Goal: Task Accomplishment & Management: Complete application form

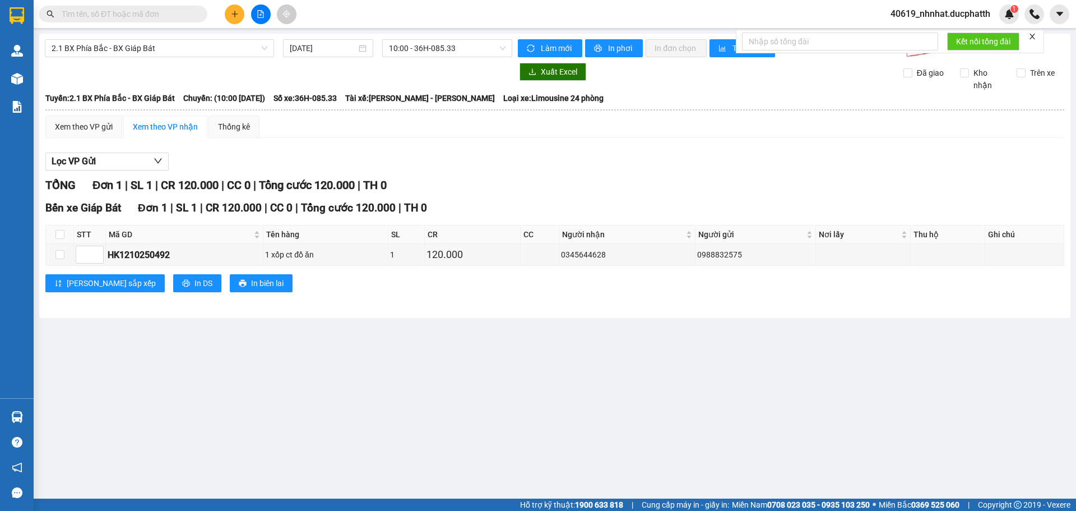
click at [246, 5] on div at bounding box center [261, 14] width 84 height 20
click at [242, 10] on button at bounding box center [235, 14] width 20 height 20
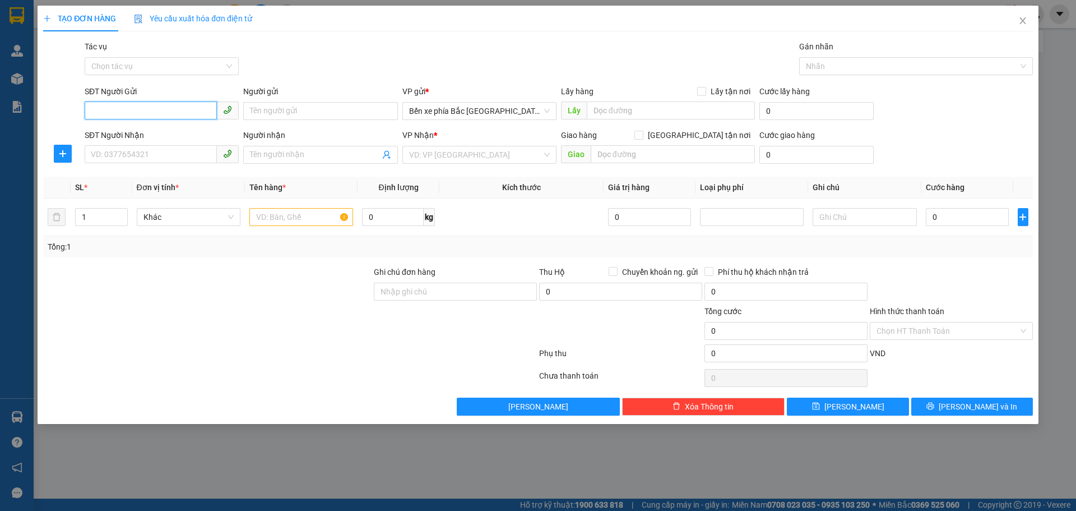
click at [140, 107] on input "SĐT Người Gửi" at bounding box center [151, 110] width 132 height 18
type input "0385656511"
click at [353, 115] on input "Người gửi" at bounding box center [320, 111] width 154 height 18
type input "Q"
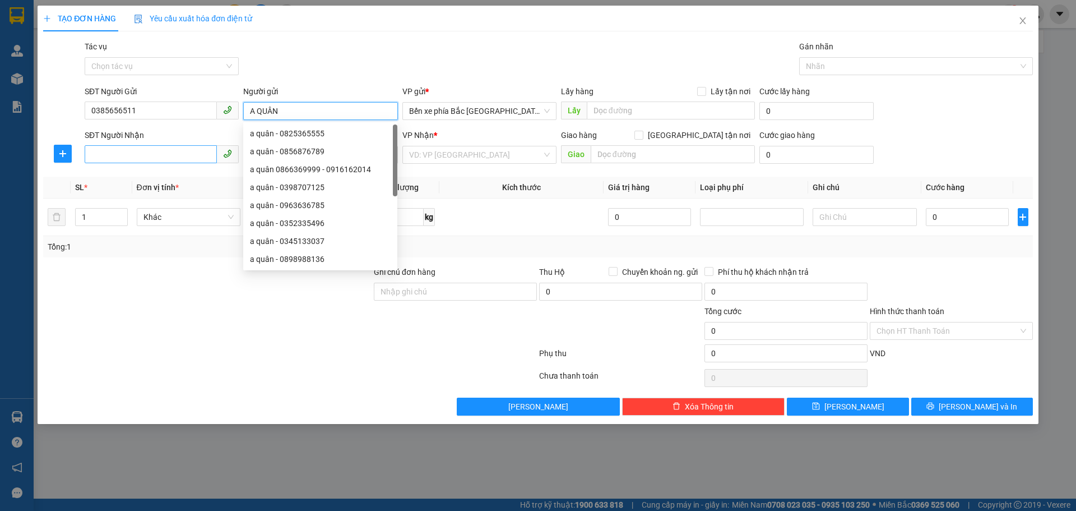
type input "A QUÂN"
click at [157, 151] on input "SĐT Người Nhận" at bounding box center [151, 154] width 132 height 18
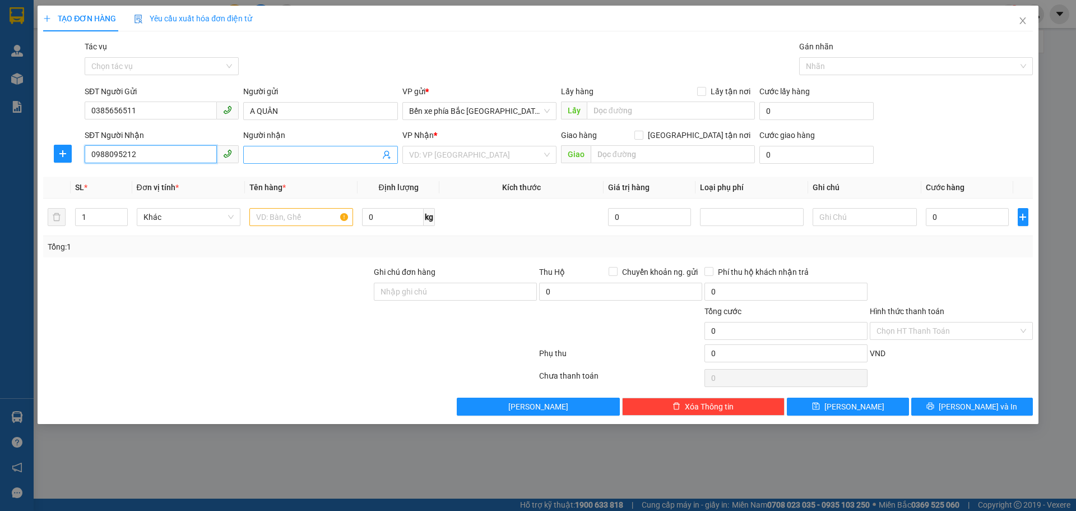
type input "0988095212"
click at [362, 160] on input "Người nhận" at bounding box center [314, 155] width 129 height 12
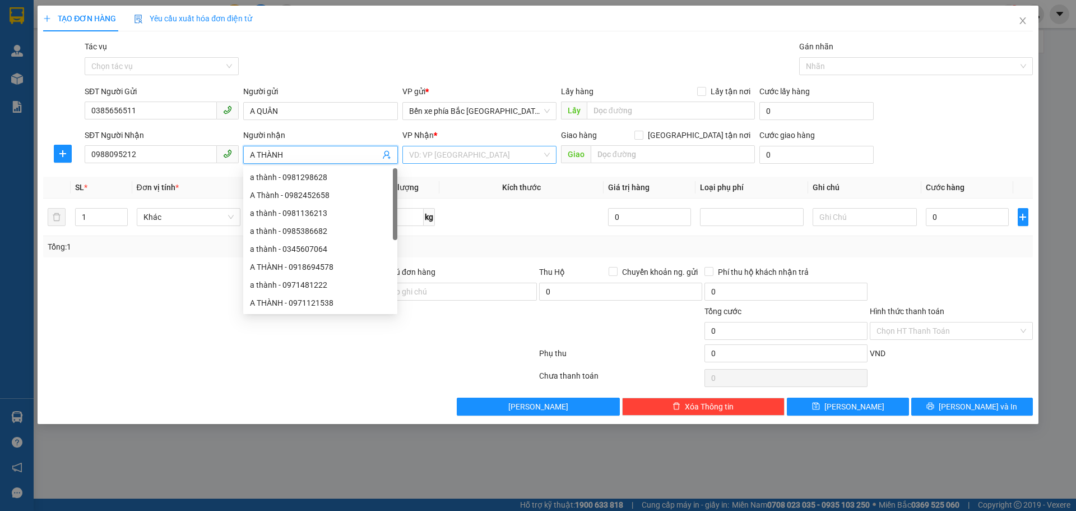
type input "A THÀNH"
click at [508, 156] on input "search" at bounding box center [475, 154] width 133 height 17
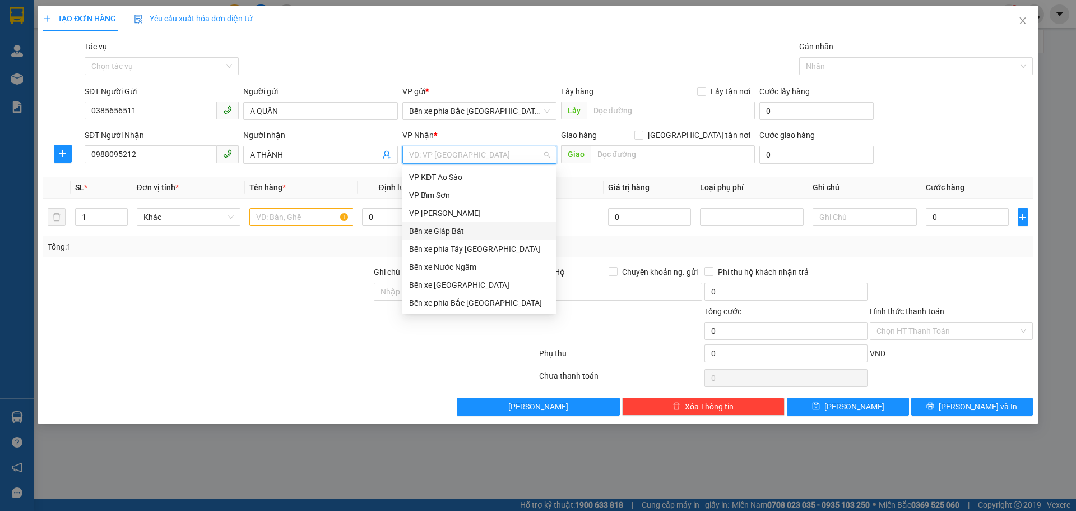
click at [467, 231] on div "Bến xe Giáp Bát" at bounding box center [479, 231] width 141 height 12
click at [650, 143] on div "Giao hàng Giao tận nơi" at bounding box center [658, 137] width 194 height 17
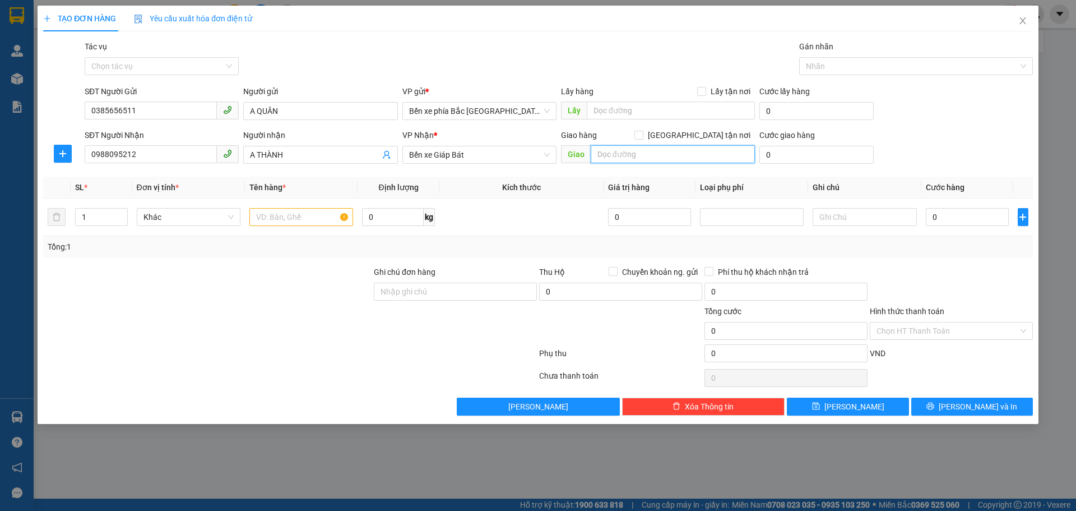
click at [650, 146] on input "text" at bounding box center [673, 154] width 164 height 18
paste input "114 P. Khương Thượng, Khương Thượng, Đống Đa, Hà Nội, Việt Nam"
type input "114 P. Khương Thượng, Khương Thượng, Đống Đa, Hà Nội, Việt Nam"
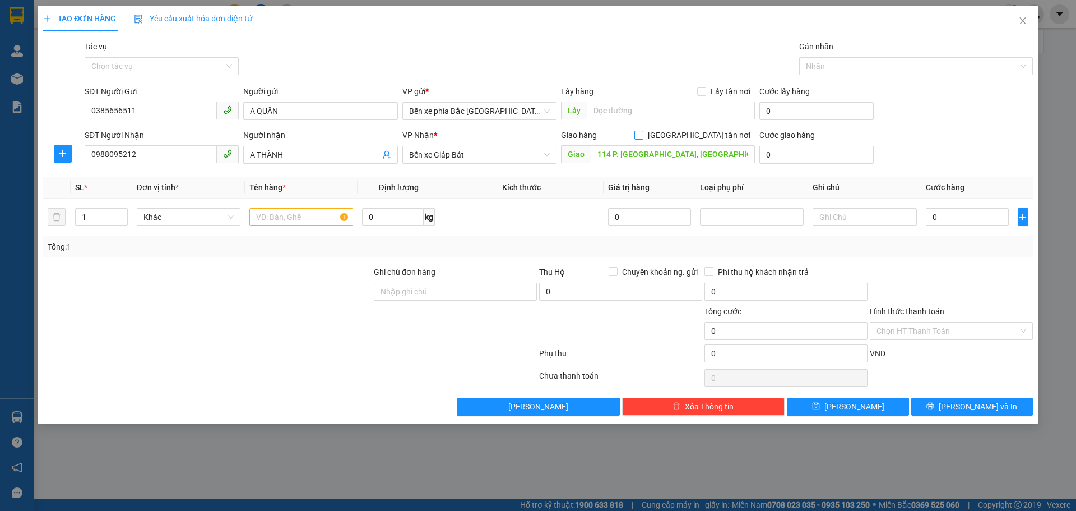
click at [643, 135] on span at bounding box center [638, 135] width 9 height 9
click at [642, 135] on input "Giao tận nơi" at bounding box center [638, 135] width 8 height 8
checkbox input "true"
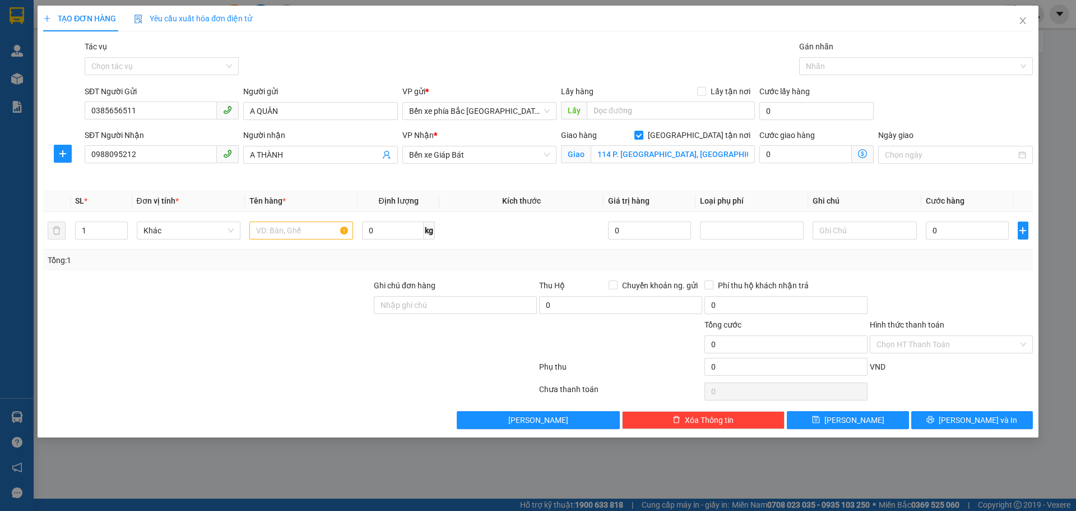
click at [864, 156] on icon "dollar-circle" at bounding box center [862, 153] width 9 height 9
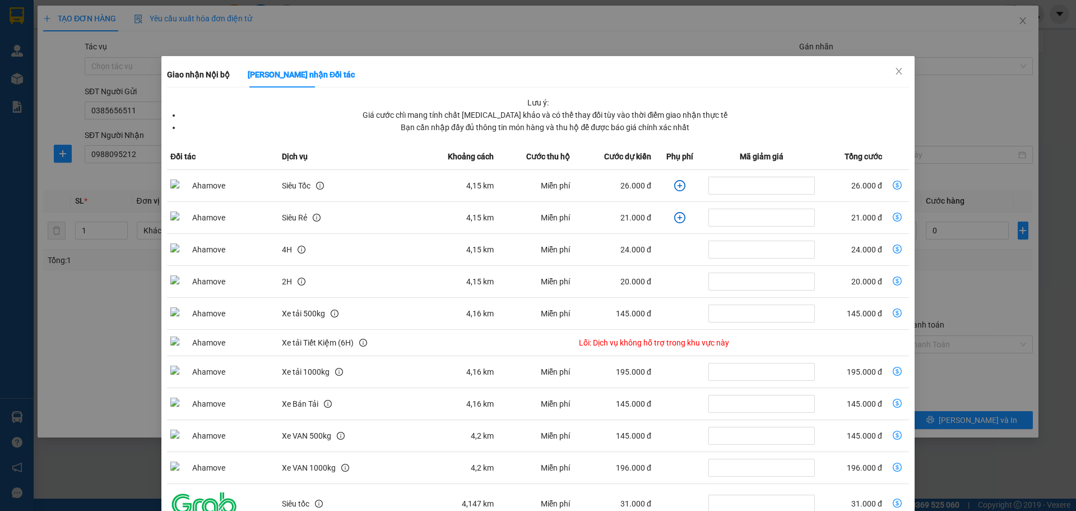
click at [674, 184] on icon "plus-circle" at bounding box center [679, 185] width 11 height 11
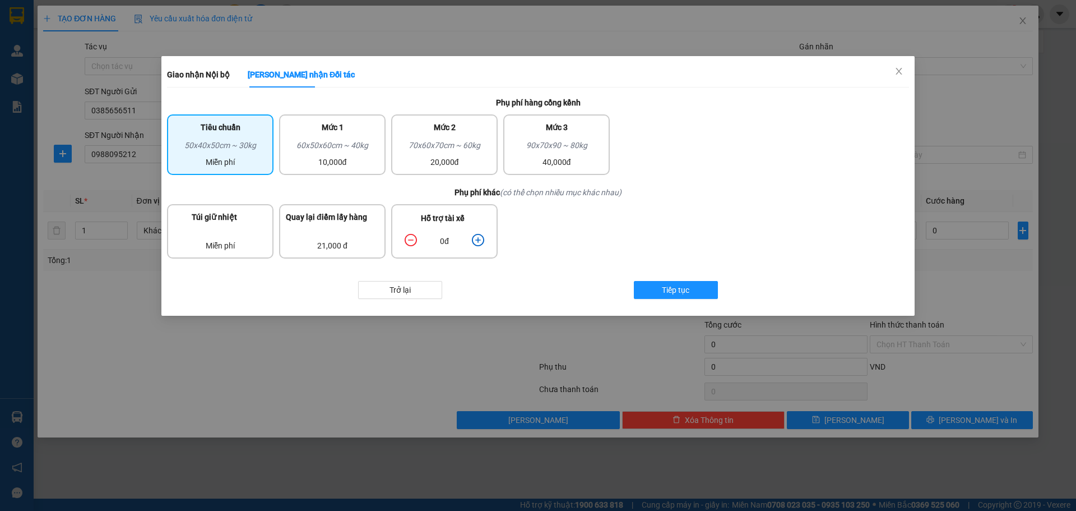
click at [484, 239] on icon "plus-circle" at bounding box center [478, 240] width 12 height 12
click at [676, 290] on span "Tiếp tục" at bounding box center [675, 290] width 27 height 12
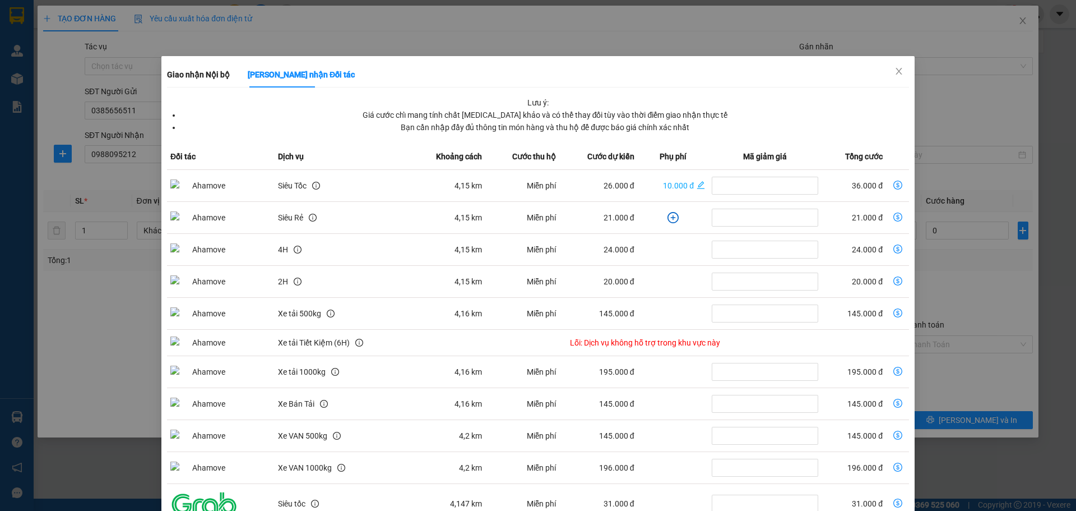
click at [893, 186] on icon "dollar-circle" at bounding box center [897, 184] width 9 height 9
type input "36.000"
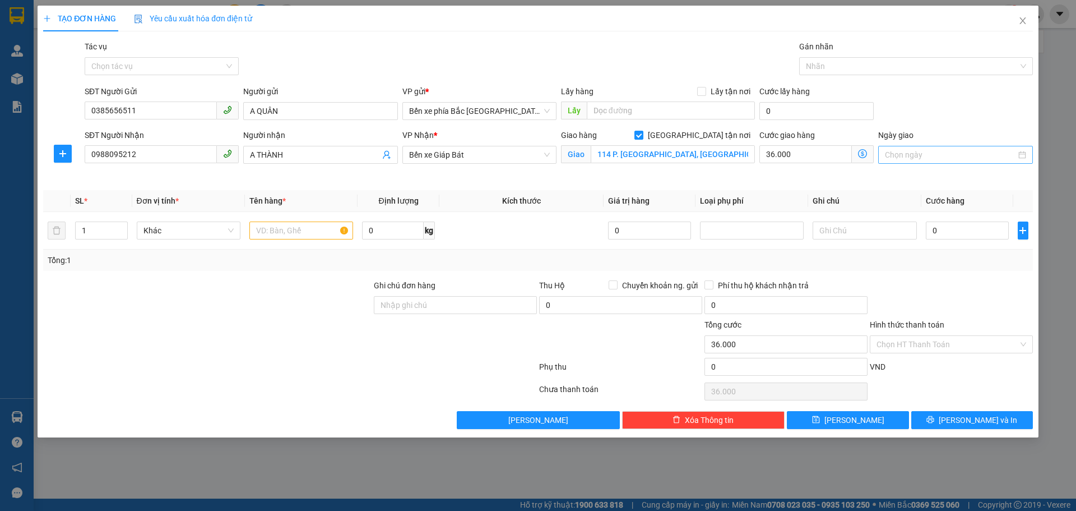
click at [980, 154] on input "Ngày giao" at bounding box center [950, 155] width 131 height 12
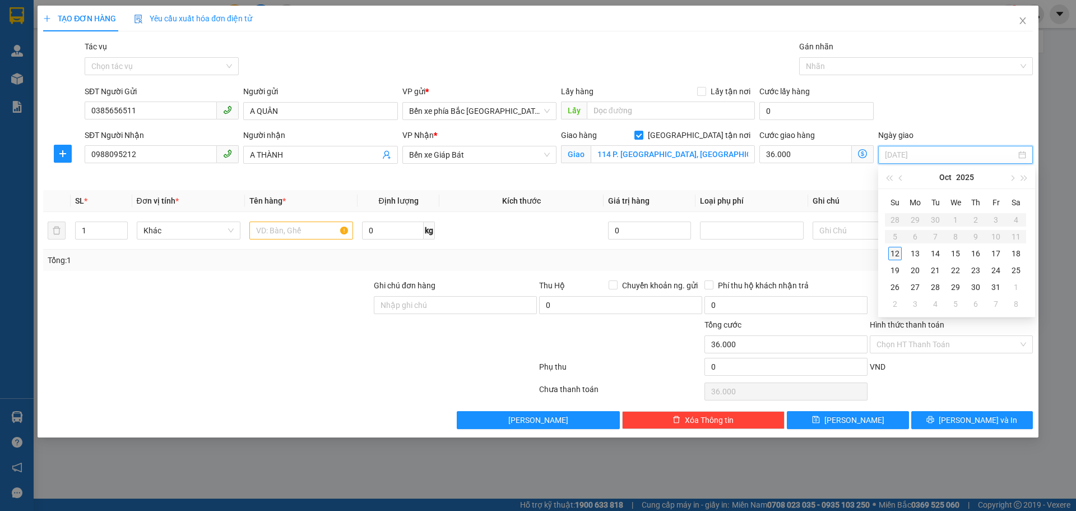
type input "12/10/2025"
click at [897, 257] on div "12" at bounding box center [894, 253] width 13 height 13
click at [299, 235] on input "text" at bounding box center [301, 230] width 104 height 18
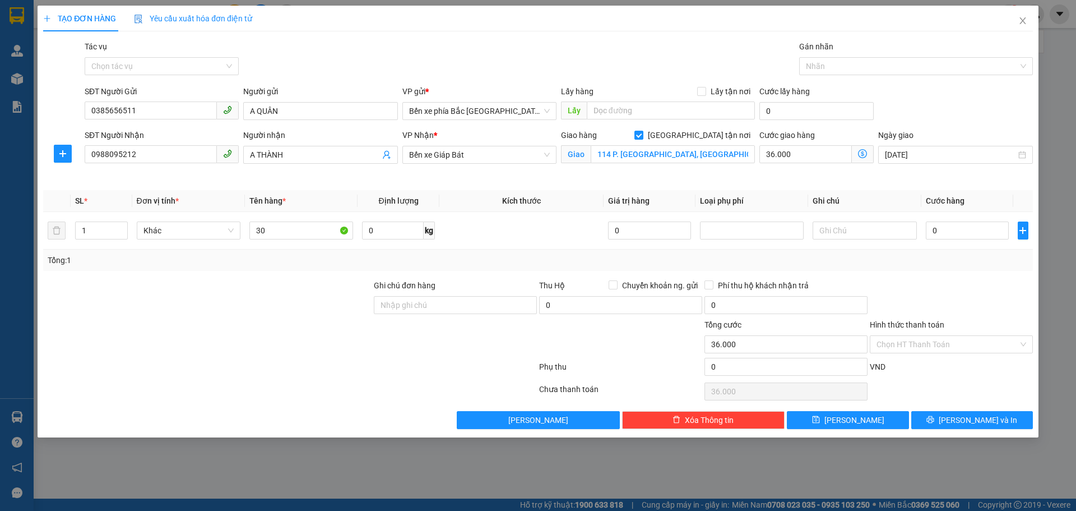
click at [426, 268] on div "Tổng: 1" at bounding box center [538, 259] width 990 height 21
click at [568, 241] on td at bounding box center [521, 231] width 164 height 38
click at [308, 231] on input "30" at bounding box center [301, 230] width 104 height 18
type input "3"
type input "1 CỤC SẠC LAPTOP"
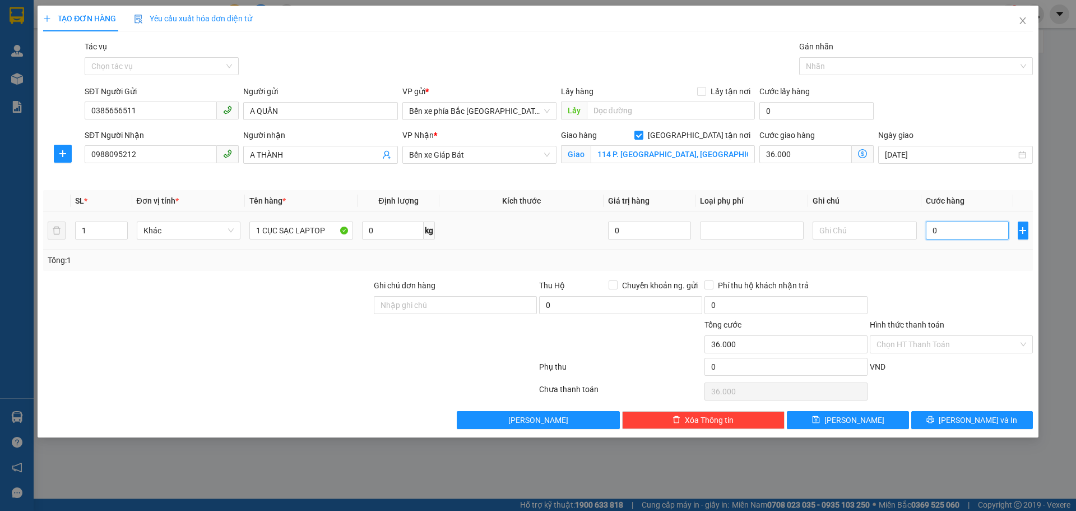
click at [972, 233] on input "0" at bounding box center [968, 230] width 84 height 18
type input "3"
type input "36.003"
type input "30"
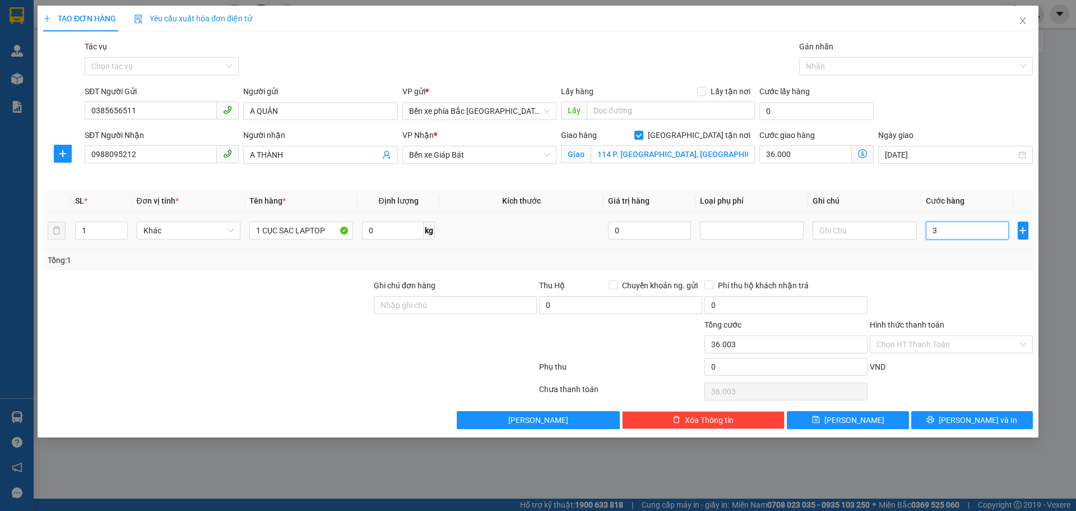
type input "36.030"
type input "30.000"
type input "66.000"
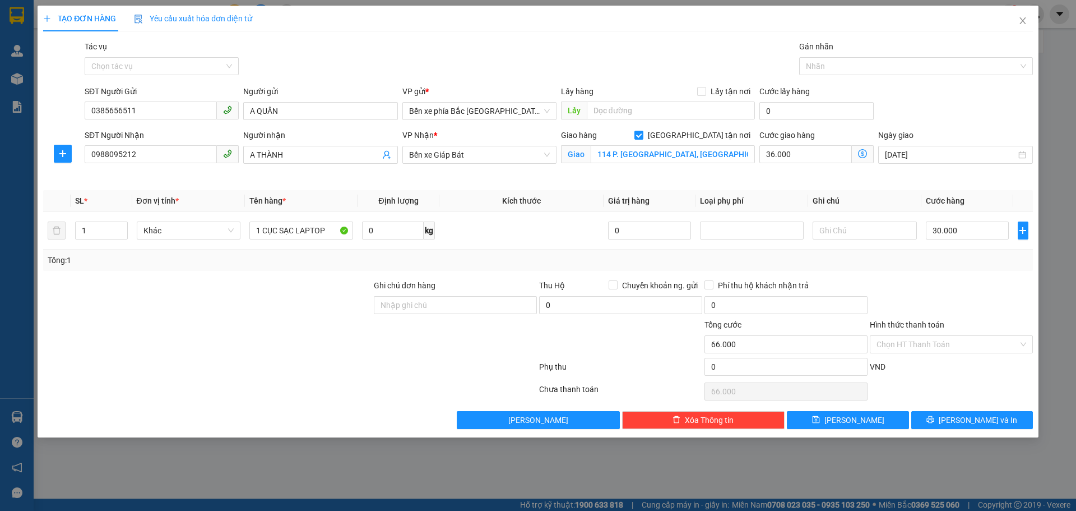
click at [963, 270] on div "Tổng: 1" at bounding box center [538, 259] width 990 height 21
click at [942, 229] on input "30.000" at bounding box center [968, 230] width 84 height 18
type input "3"
type input "36.003"
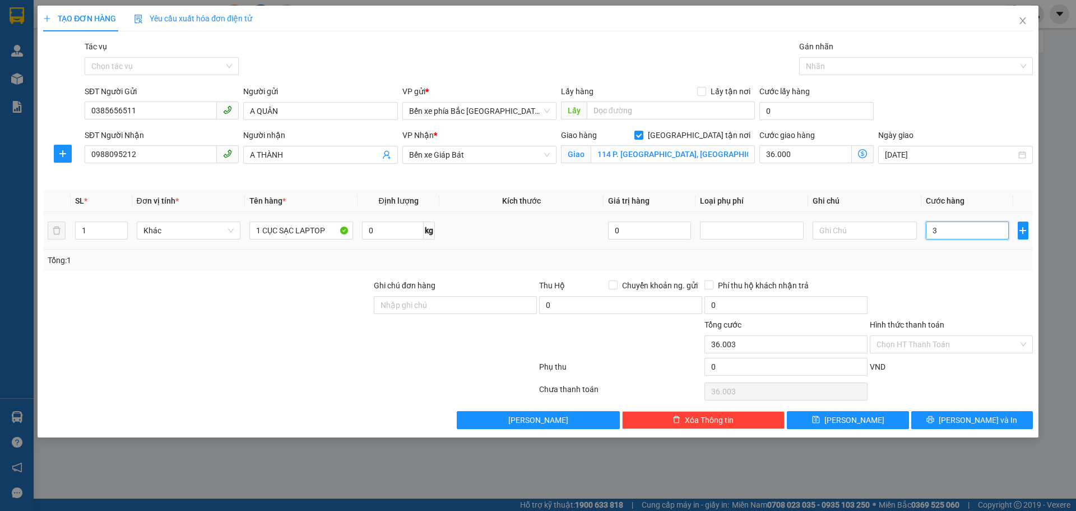
type input "34"
type input "36.034"
type input "34.000"
type input "70.000"
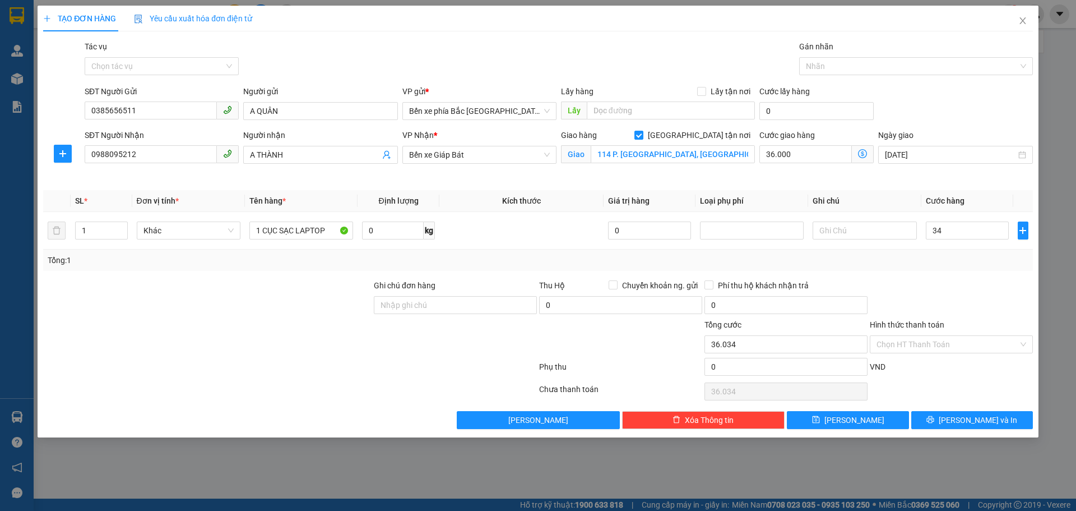
type input "70.000"
click at [989, 257] on div "Tổng: 1" at bounding box center [538, 260] width 981 height 12
click at [981, 271] on div "Transit Pickup Surcharge Ids Transit Deliver Surcharge Ids Transit Deliver Surc…" at bounding box center [538, 234] width 990 height 388
click at [872, 417] on button "Lưu" at bounding box center [848, 420] width 122 height 18
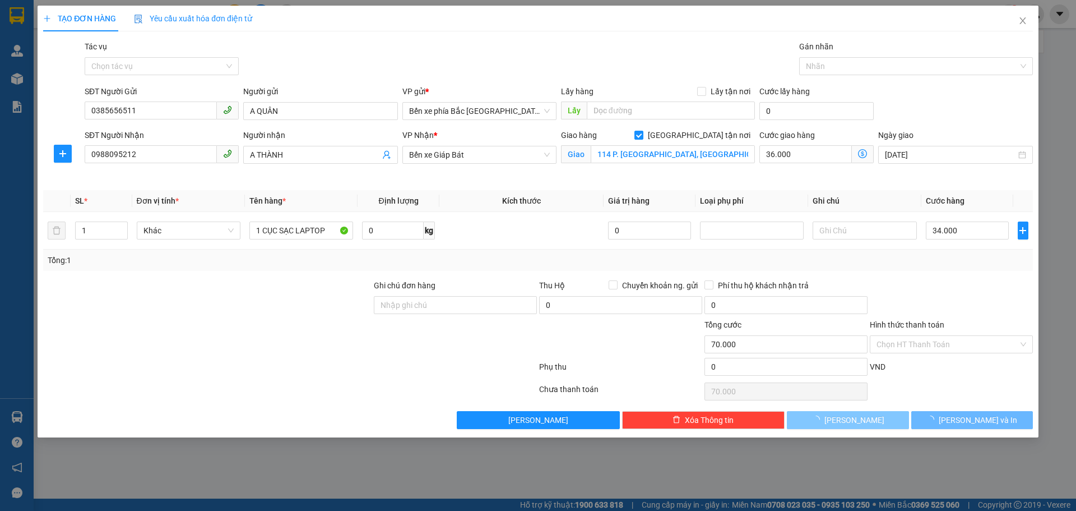
checkbox input "false"
type input "0"
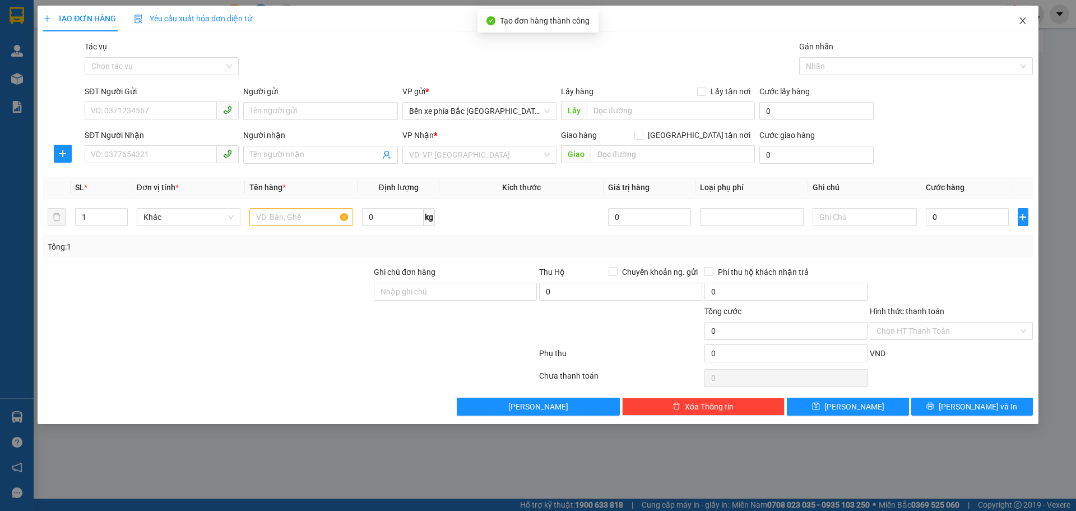
click at [1021, 22] on icon "close" at bounding box center [1022, 20] width 9 height 9
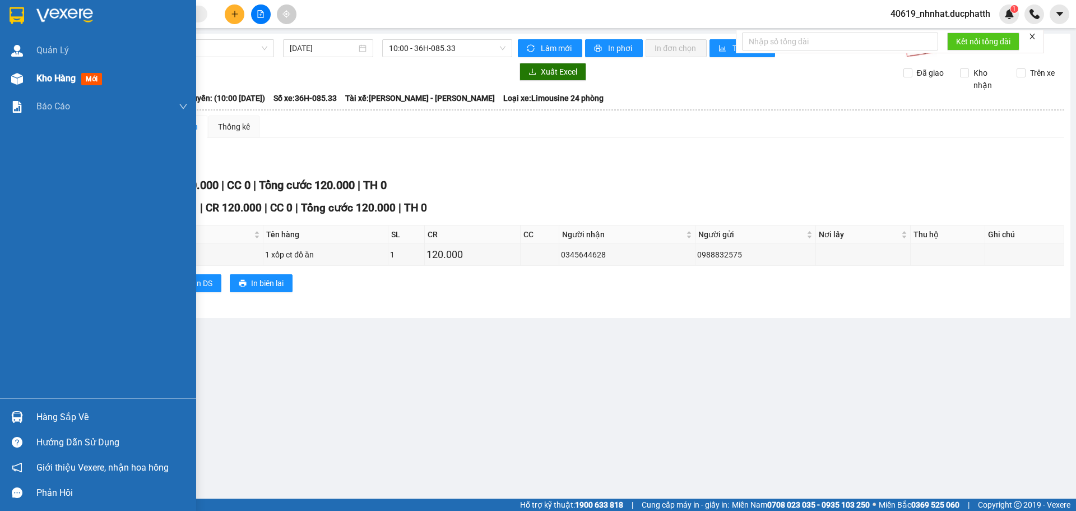
click at [53, 79] on span "Kho hàng" at bounding box center [55, 78] width 39 height 11
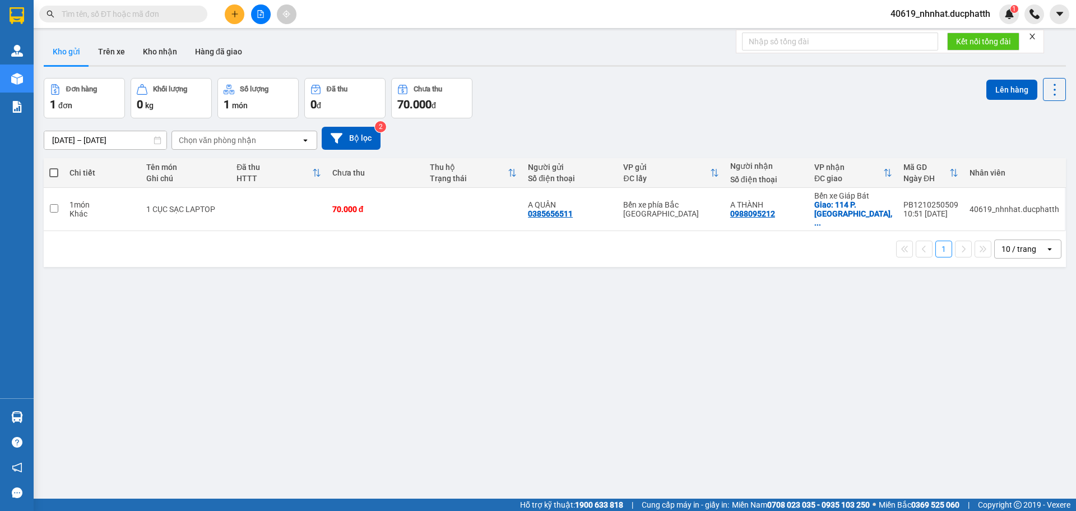
click at [55, 174] on span at bounding box center [53, 172] width 9 height 9
click at [54, 167] on input "checkbox" at bounding box center [54, 167] width 0 height 0
checkbox input "true"
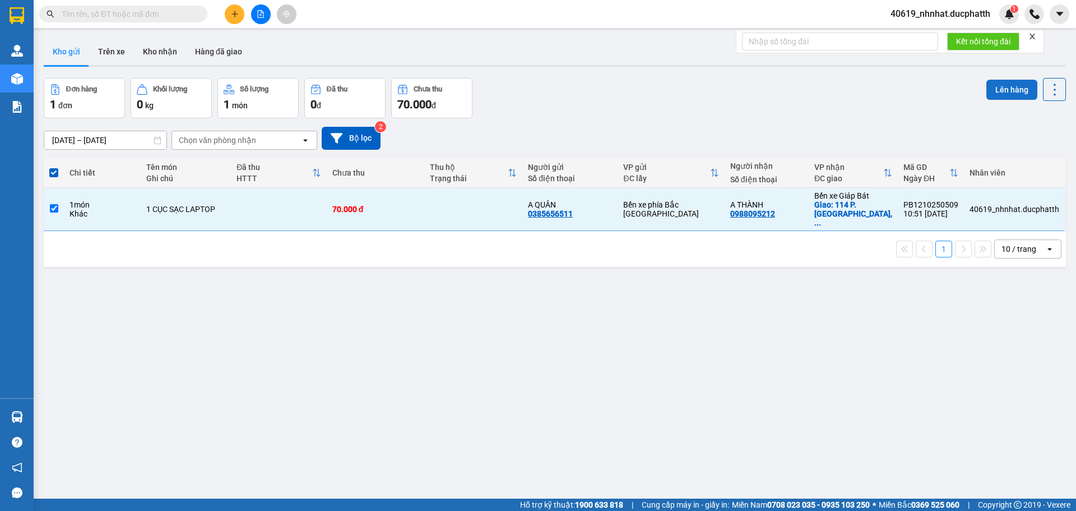
click at [991, 92] on button "Lên hàng" at bounding box center [1011, 90] width 51 height 20
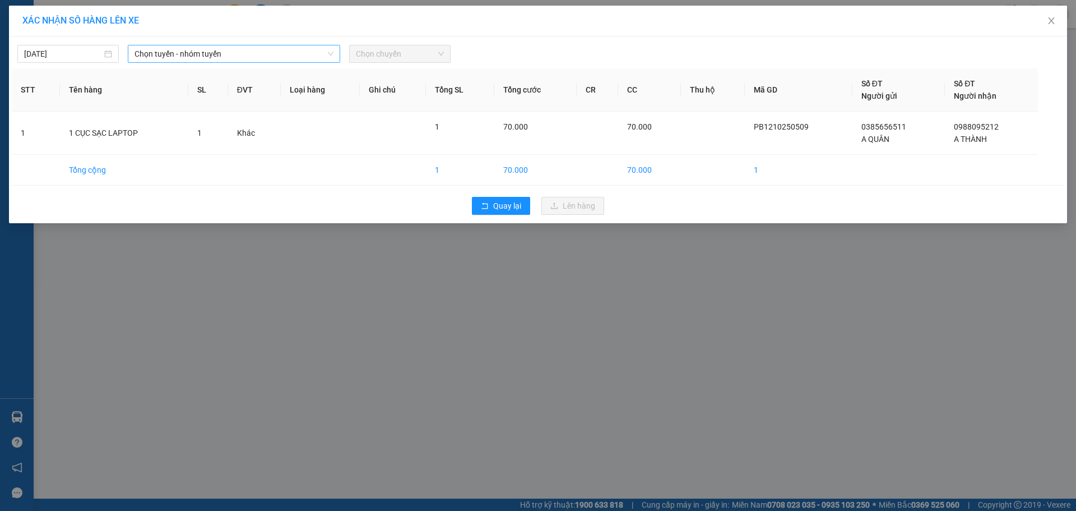
click at [221, 59] on span "Chọn tuyến - nhóm tuyến" at bounding box center [234, 53] width 199 height 17
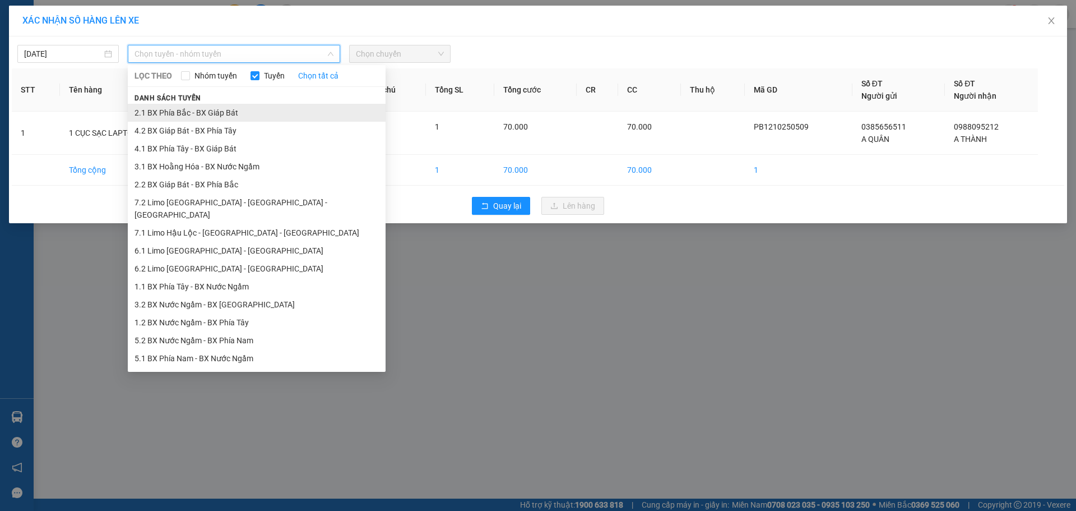
click at [188, 107] on li "2.1 BX Phía Bắc - BX Giáp Bát" at bounding box center [257, 113] width 258 height 18
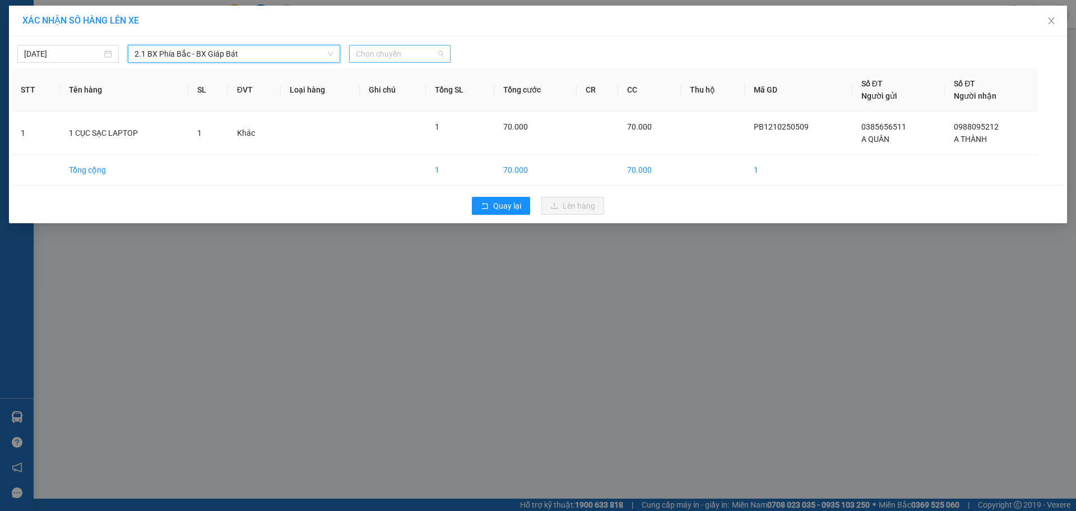
click at [388, 58] on span "Chọn chuyến" at bounding box center [400, 53] width 88 height 17
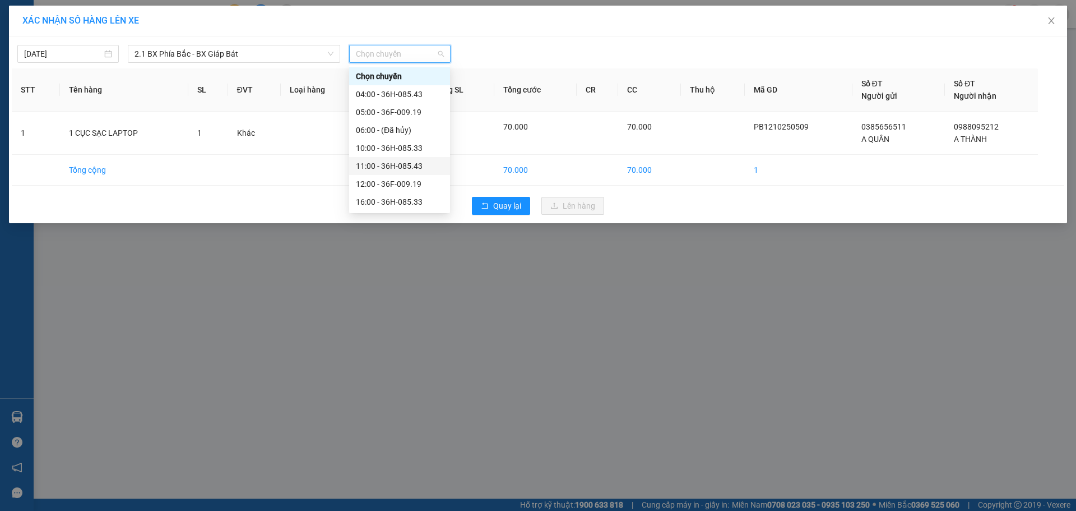
click at [373, 162] on div "11:00 - 36H-085.43" at bounding box center [399, 166] width 87 height 12
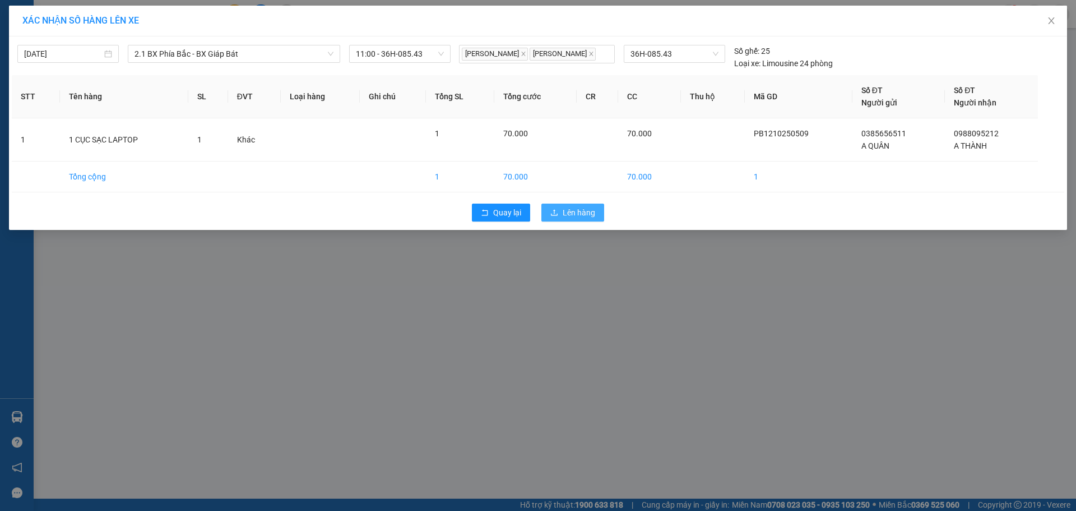
click at [571, 213] on span "Lên hàng" at bounding box center [579, 212] width 33 height 12
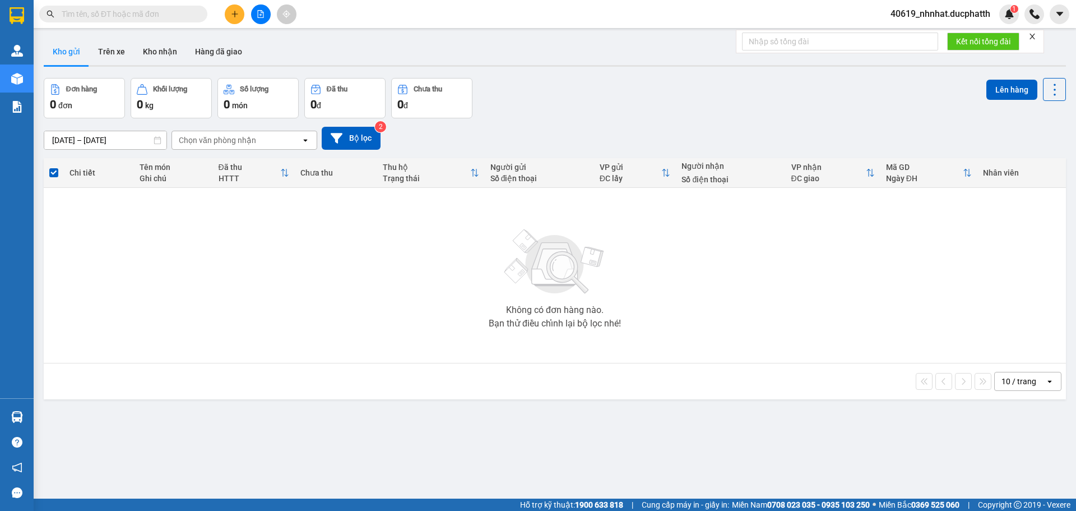
click at [561, 96] on div "Đơn hàng 0 đơn Khối lượng 0 kg Số lượng 0 món Đã thu 0 đ Chưa thu 0 đ Lên hàng" at bounding box center [555, 98] width 1022 height 40
click at [262, 15] on icon "file-add" at bounding box center [261, 14] width 8 height 8
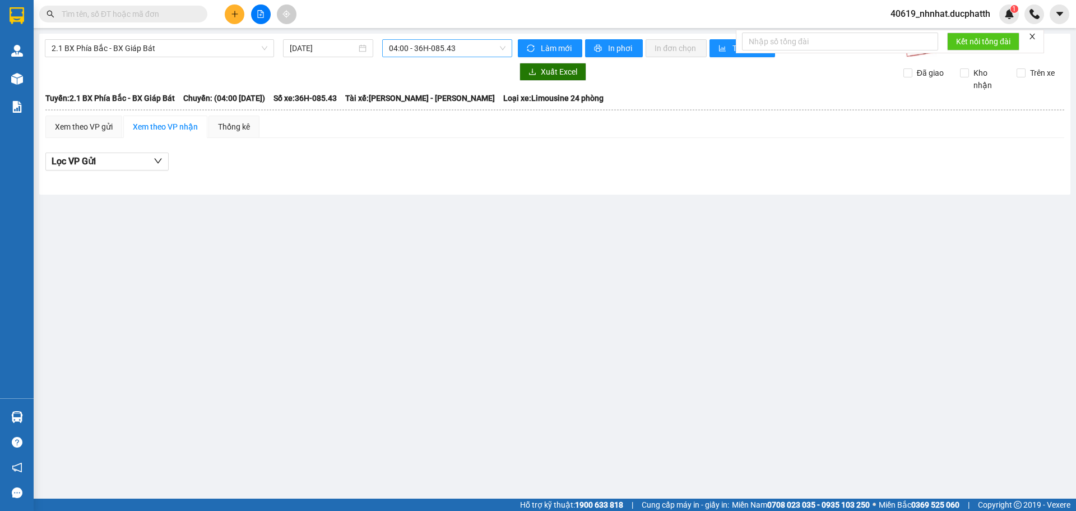
click at [436, 52] on span "04:00 - 36H-085.43" at bounding box center [447, 48] width 117 height 17
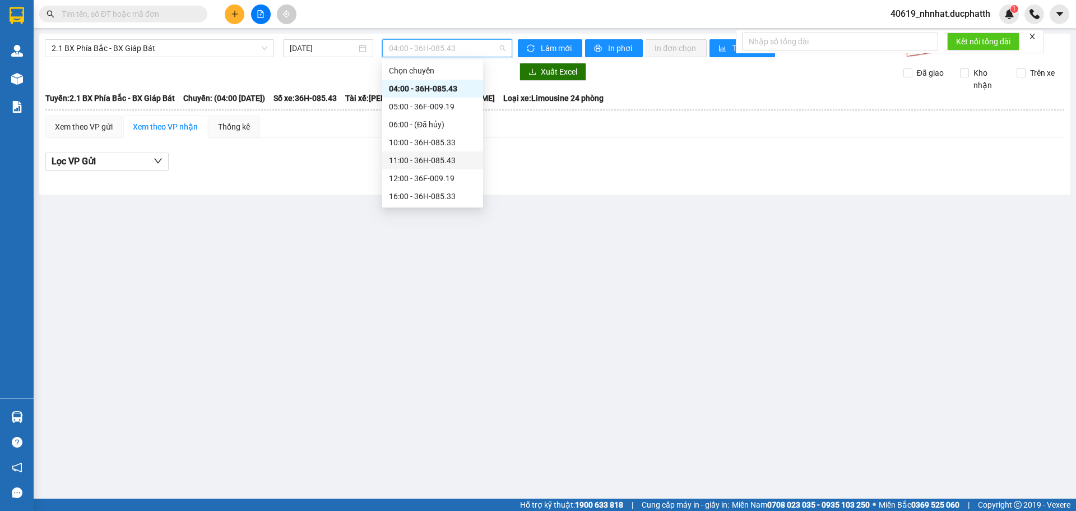
click at [411, 162] on div "11:00 - 36H-085.43" at bounding box center [432, 160] width 87 height 12
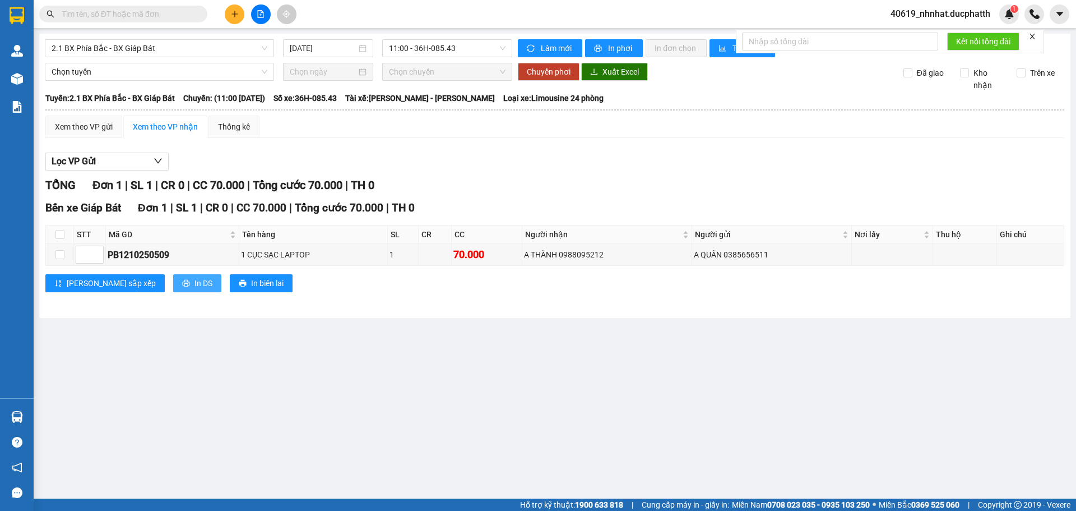
click at [173, 281] on button "In DS" at bounding box center [197, 283] width 48 height 18
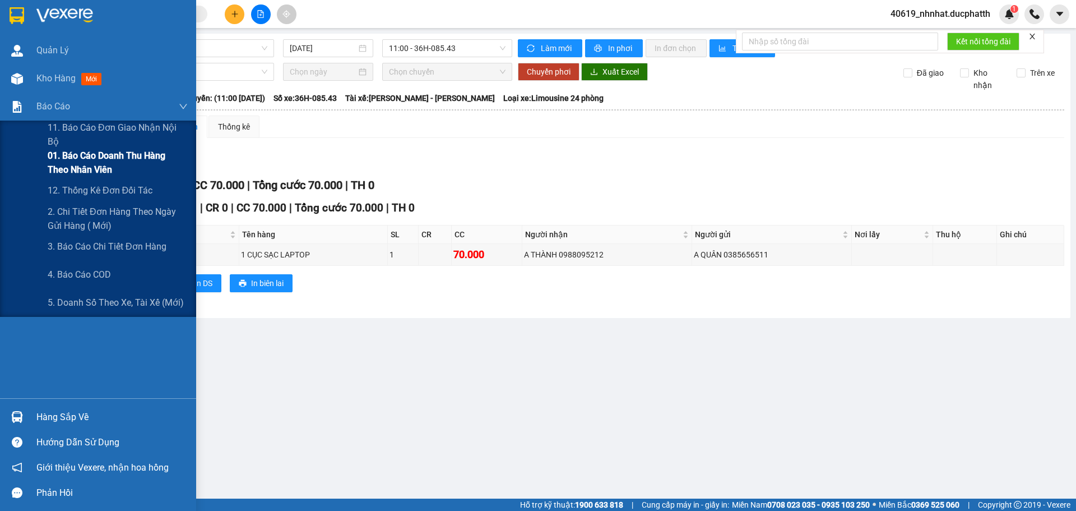
click at [117, 163] on span "01. Báo cáo doanh thu hàng theo nhân viên" at bounding box center [118, 163] width 140 height 28
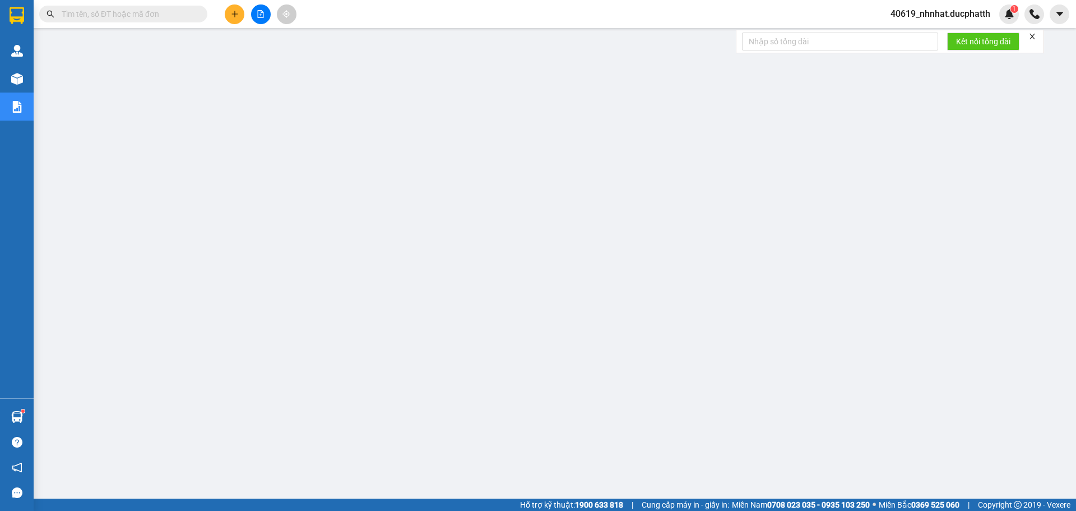
click at [263, 18] on button at bounding box center [261, 14] width 20 height 20
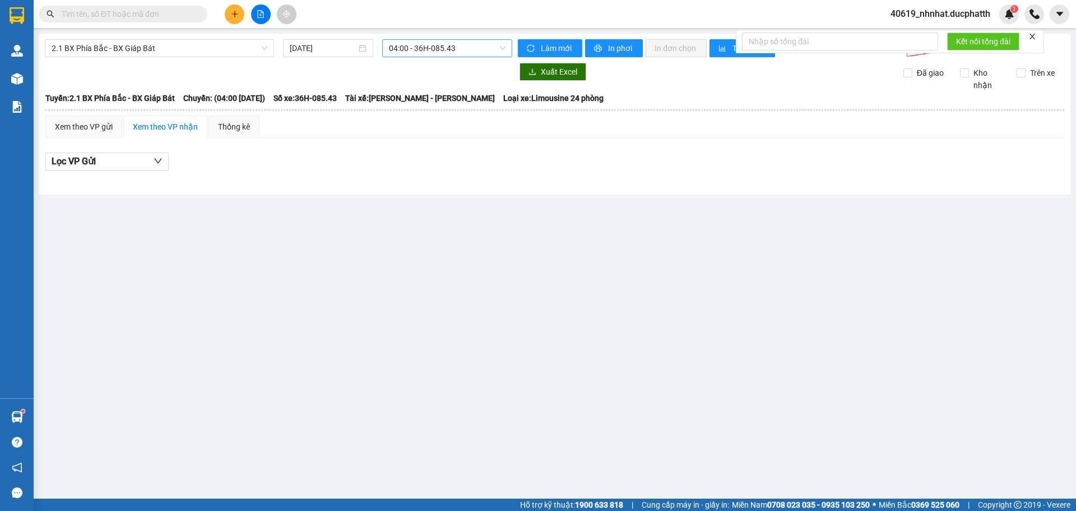
click at [431, 49] on span "04:00 - 36H-085.43" at bounding box center [447, 48] width 117 height 17
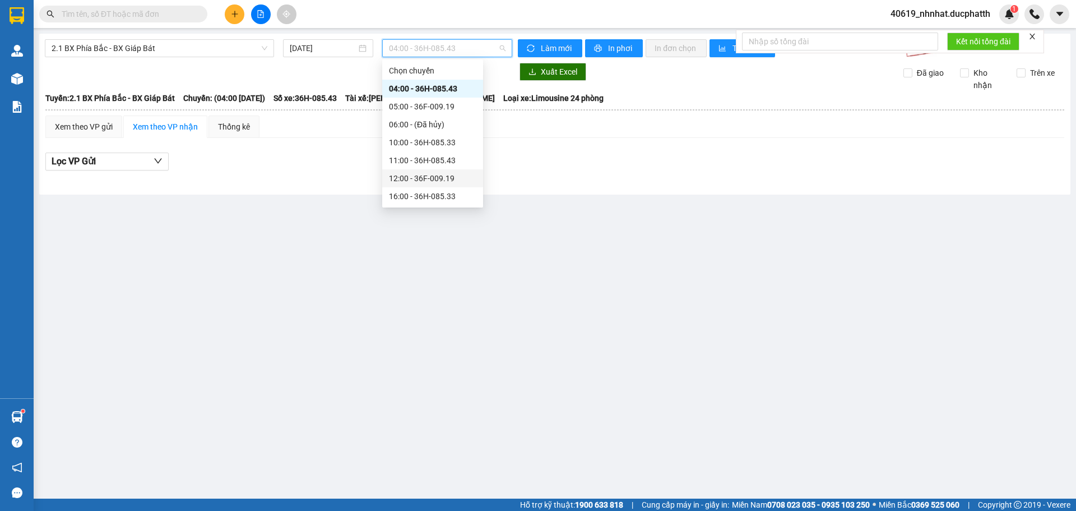
click at [404, 177] on div "12:00 - 36F-009.19" at bounding box center [432, 178] width 87 height 12
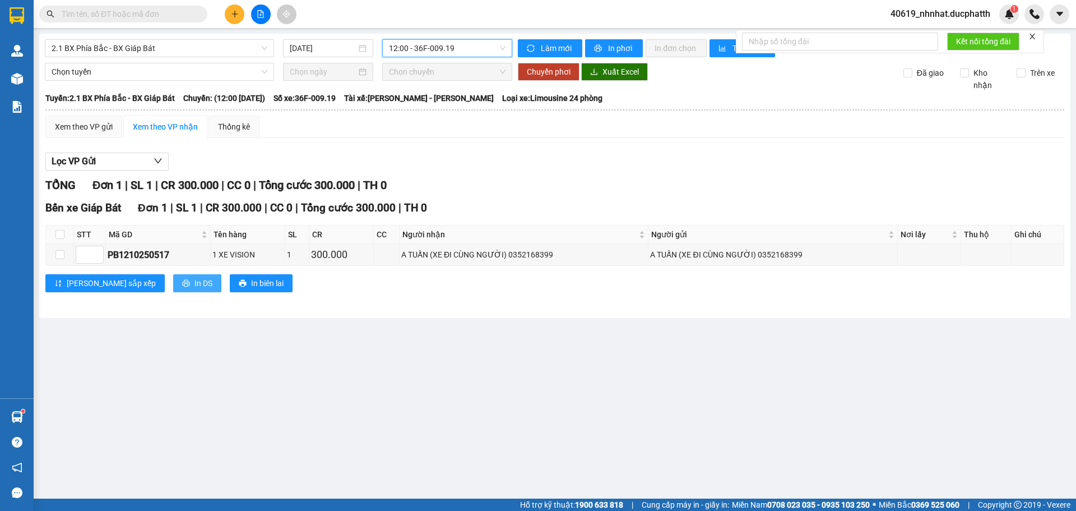
click at [194, 282] on span "In DS" at bounding box center [203, 283] width 18 height 12
click at [332, 146] on div "Xem theo VP gửi Xem theo VP nhận Thống kê Lọc VP Gửi TỔNG Đơn 1 | SL 1 | CR 30…" at bounding box center [554, 210] width 1019 height 191
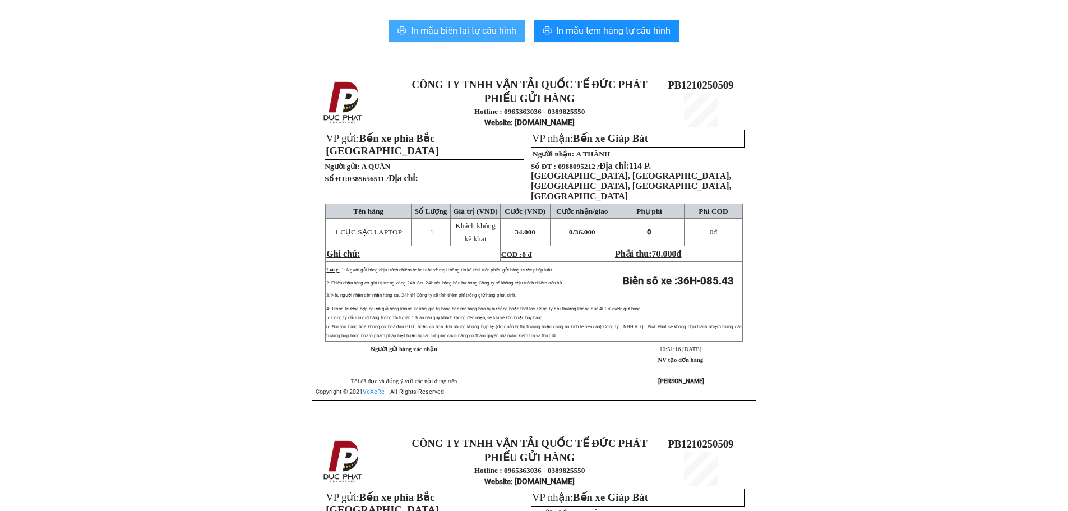
click at [480, 34] on span "In mẫu biên lai tự cấu hình" at bounding box center [463, 31] width 105 height 14
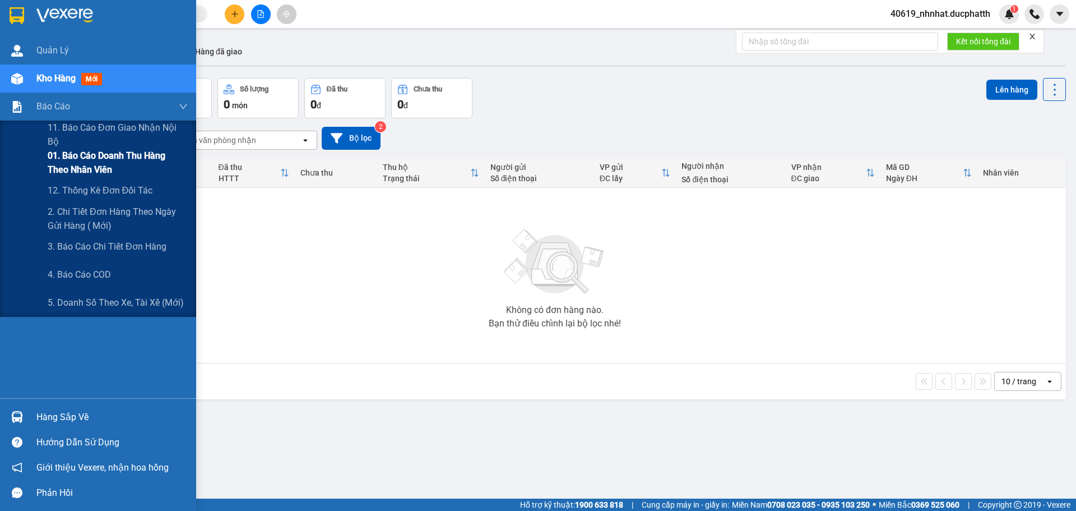
click at [94, 152] on span "01. Báo cáo doanh thu hàng theo nhân viên" at bounding box center [118, 163] width 140 height 28
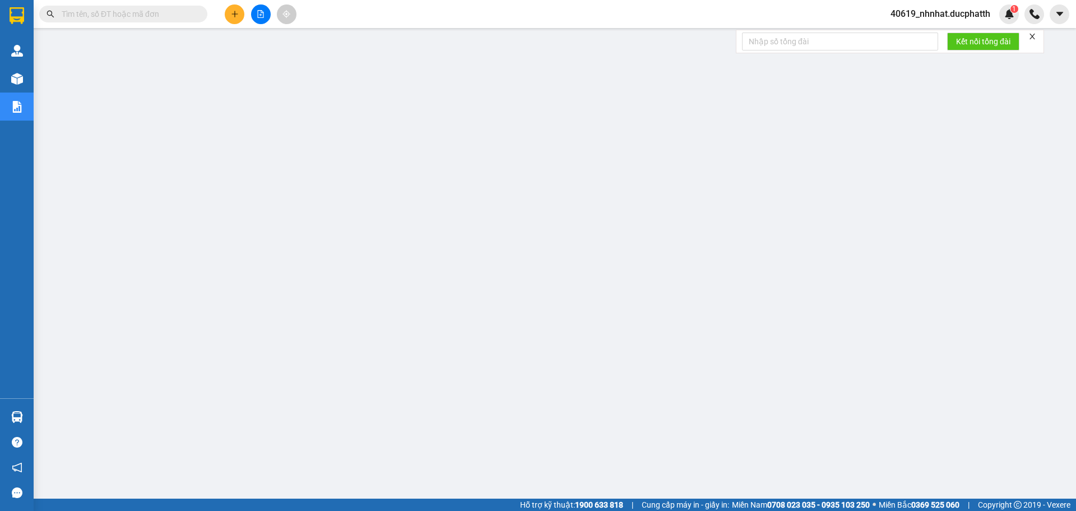
click at [961, 15] on span "40619_nhnhat.ducphatth" at bounding box center [941, 14] width 118 height 14
click at [935, 33] on span "Đăng xuất" at bounding box center [945, 35] width 95 height 12
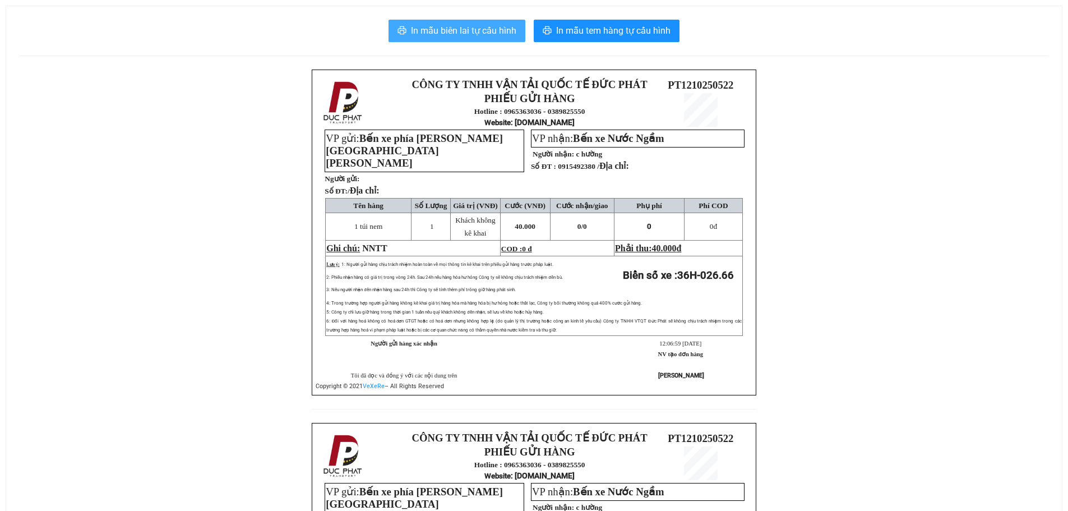
click at [464, 29] on span "In mẫu biên lai tự cấu hình" at bounding box center [463, 31] width 105 height 14
